Goal: Task Accomplishment & Management: Complete application form

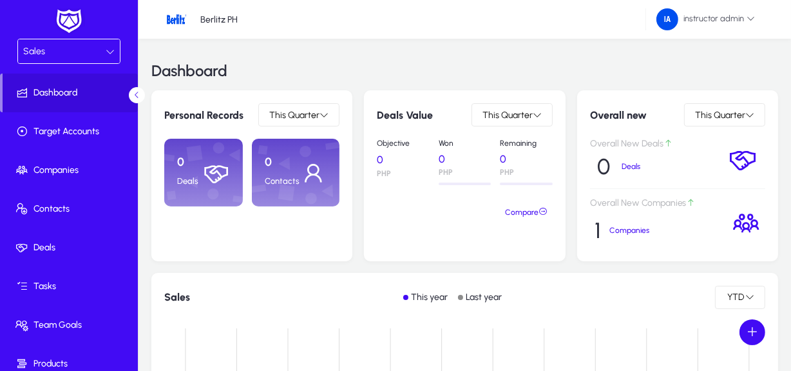
click at [714, 193] on div "Overall New Deals 0 Deals Overall New Companies 1 Companies" at bounding box center [677, 194] width 175 height 110
click at [81, 45] on div "Sales" at bounding box center [64, 51] width 83 height 17
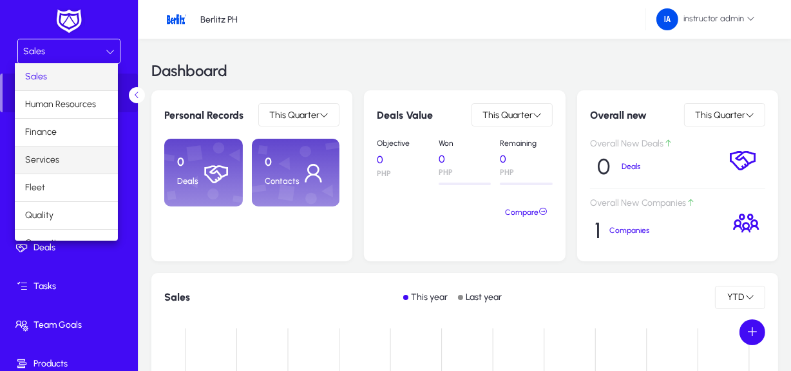
scroll to position [43, 0]
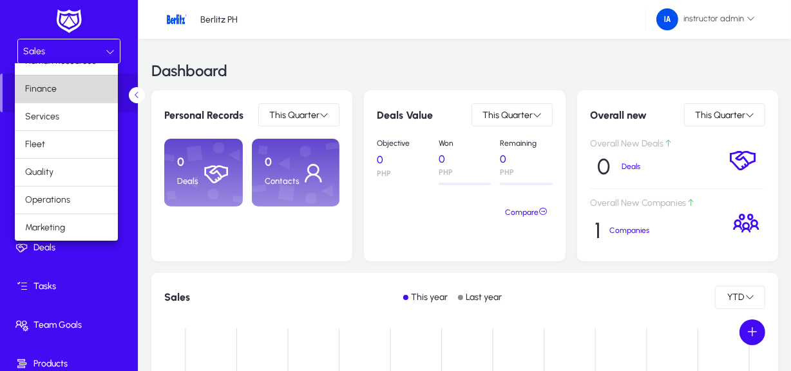
click at [75, 95] on mat-option "Finance" at bounding box center [66, 88] width 103 height 27
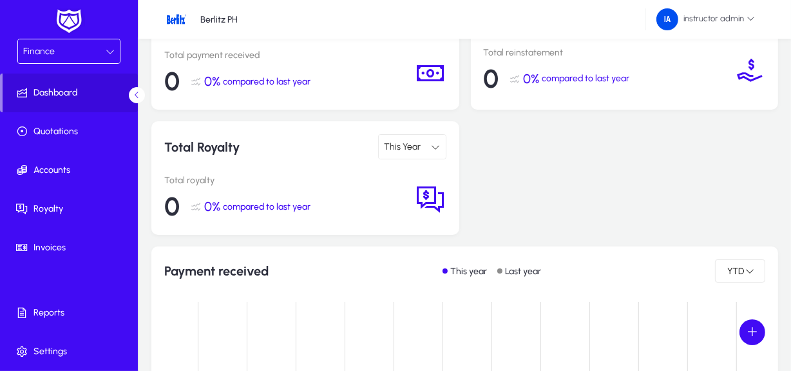
scroll to position [55, 0]
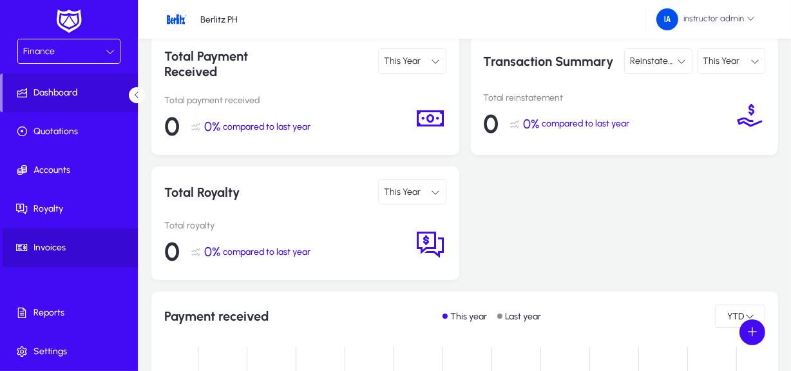
click at [48, 249] on span "Invoices" at bounding box center [72, 247] width 138 height 13
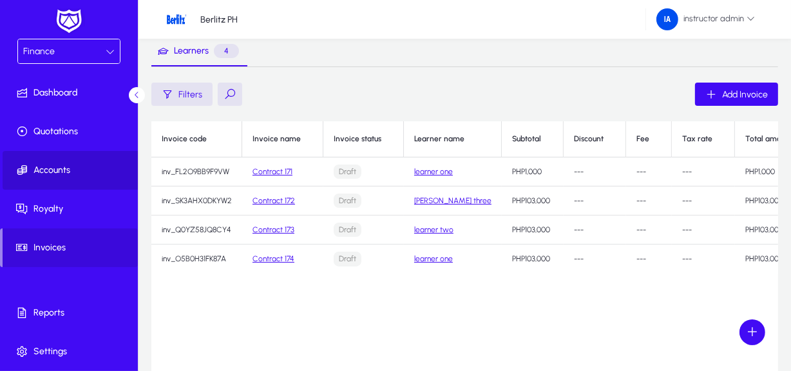
click at [115, 162] on span at bounding box center [72, 170] width 138 height 31
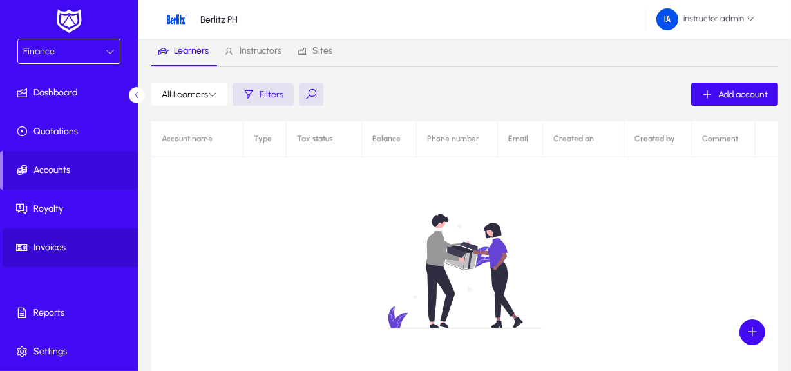
click at [61, 248] on span "Invoices" at bounding box center [72, 247] width 138 height 13
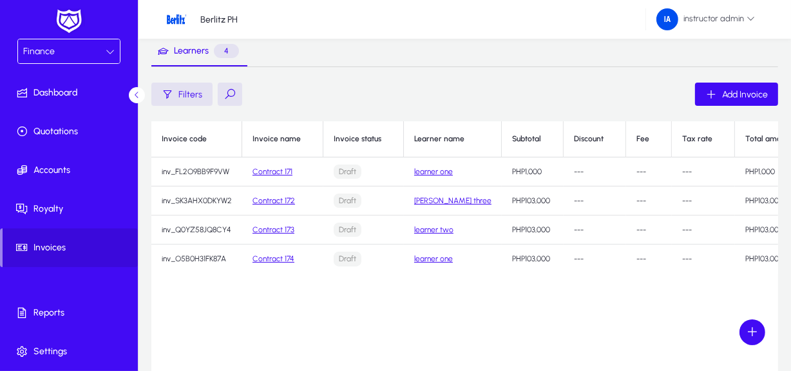
click at [93, 58] on div "Finance" at bounding box center [64, 51] width 83 height 17
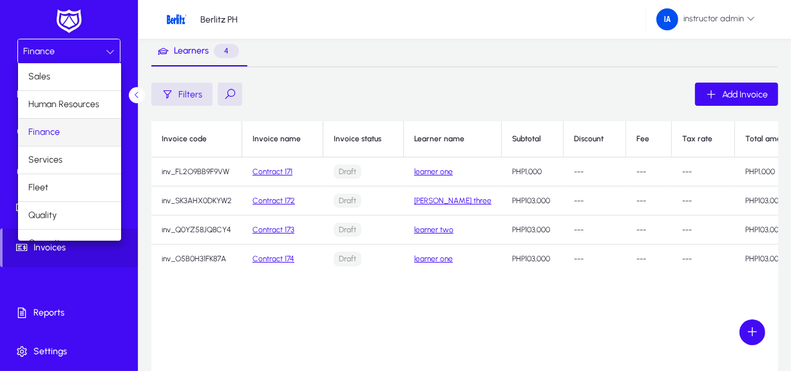
click at [93, 58] on div at bounding box center [395, 185] width 791 height 371
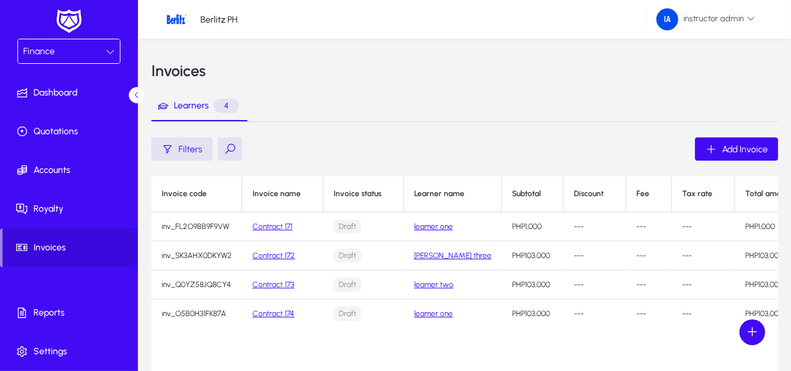
click at [102, 45] on div "Finance" at bounding box center [64, 51] width 83 height 17
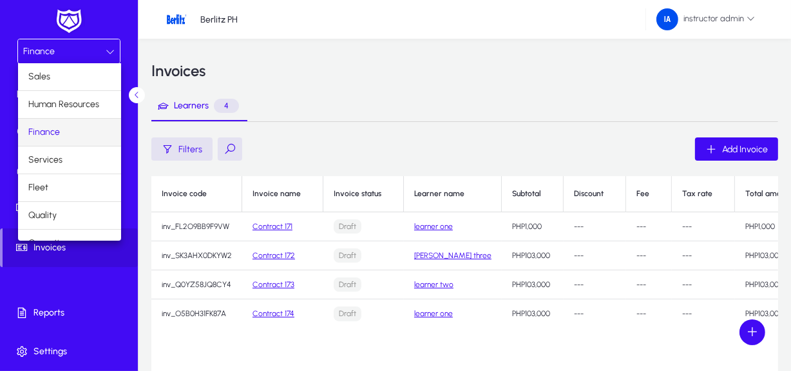
scroll to position [43, 0]
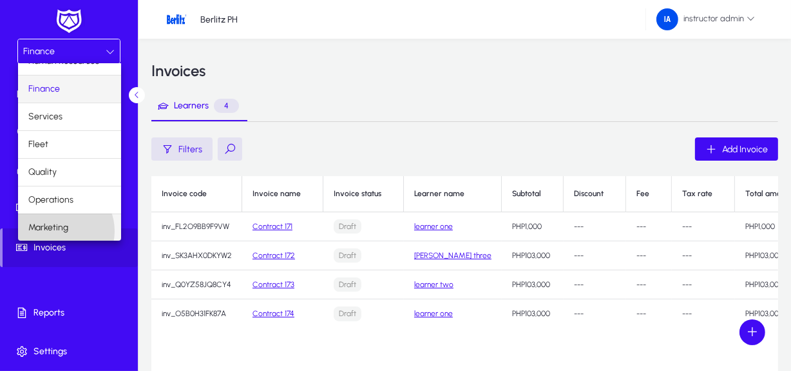
click at [59, 230] on span "Marketing" at bounding box center [48, 227] width 40 height 15
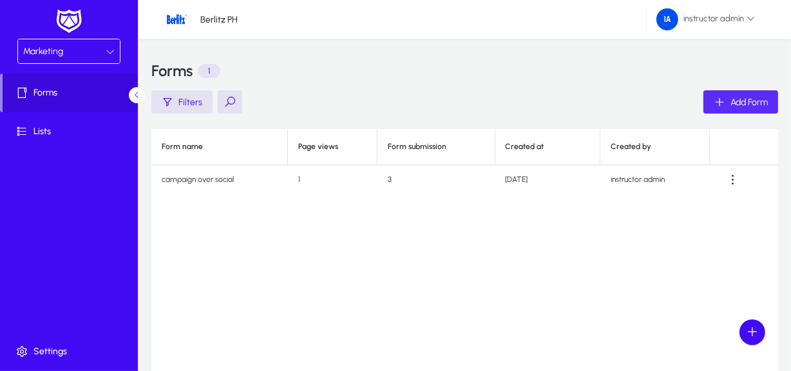
click at [751, 96] on div "Add Form" at bounding box center [741, 102] width 54 height 12
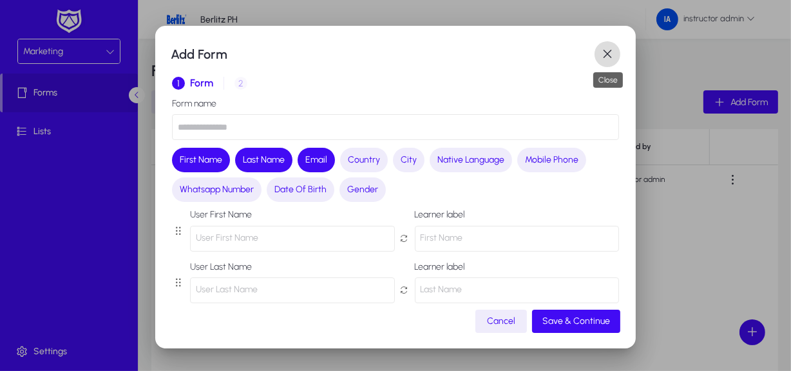
click at [604, 52] on span "button" at bounding box center [608, 54] width 26 height 26
